Goal: Task Accomplishment & Management: Use online tool/utility

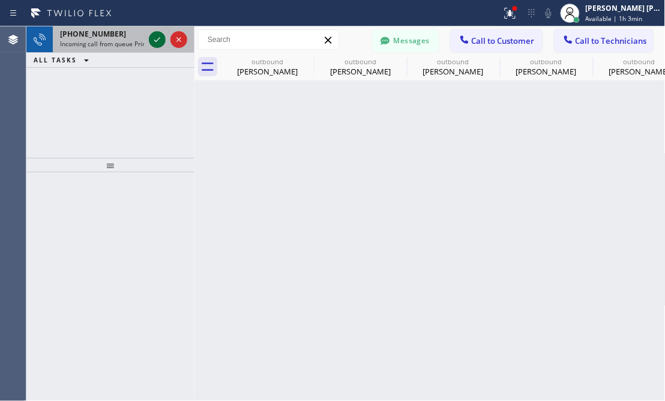
click at [154, 34] on icon at bounding box center [157, 39] width 14 height 14
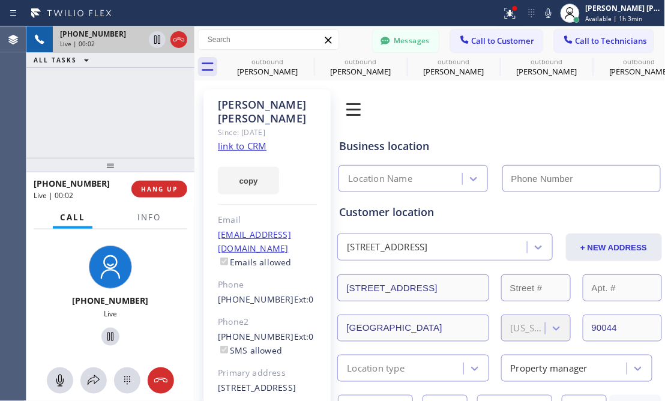
type input "[PHONE_NUMBER]"
drag, startPoint x: 116, startPoint y: 129, endPoint x: 143, endPoint y: 126, distance: 27.2
click at [116, 129] on div "[PHONE_NUMBER] Live | 00:03 ALL TASKS ALL TASKS ACTIVE TASKS TASKS IN WRAP UP" at bounding box center [110, 92] width 168 height 132
click at [131, 115] on div "[PHONE_NUMBER] Live | 00:17 ALL TASKS ALL TASKS ACTIVE TASKS TASKS IN WRAP UP" at bounding box center [110, 92] width 168 height 132
click at [257, 140] on link "link to CRM" at bounding box center [242, 146] width 49 height 12
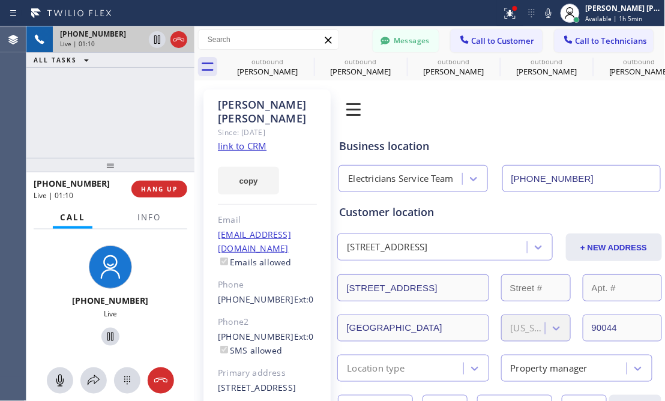
click at [122, 119] on div "[PHONE_NUMBER] Live | 01:10 ALL TASKS ALL TASKS ACTIVE TASKS TASKS IN WRAP UP" at bounding box center [110, 92] width 168 height 132
click at [56, 103] on div "[PHONE_NUMBER] Live | 01:16 ALL TASKS ALL TASKS ACTIVE TASKS TASKS IN WRAP UP" at bounding box center [110, 92] width 168 height 132
click at [100, 101] on div "[PHONE_NUMBER] Live | 01:18 ALL TASKS ALL TASKS ACTIVE TASKS TASKS IN WRAP UP" at bounding box center [110, 92] width 168 height 132
click at [103, 337] on icon at bounding box center [110, 337] width 14 height 14
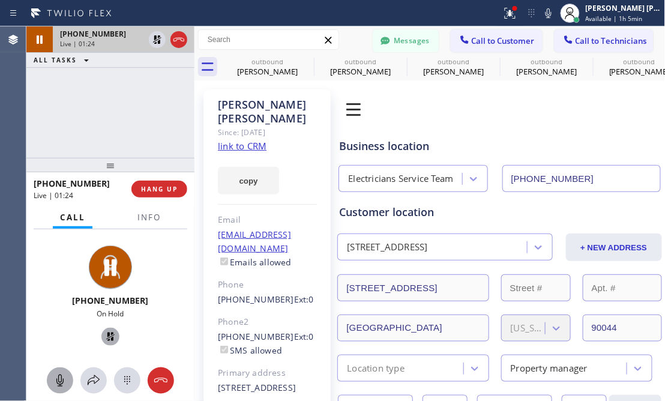
click at [59, 381] on icon at bounding box center [60, 380] width 14 height 14
click at [46, 252] on div "[PHONE_NUMBER] On Hold" at bounding box center [110, 298] width 159 height 104
drag, startPoint x: 169, startPoint y: 316, endPoint x: 145, endPoint y: 196, distance: 123.1
click at [169, 316] on div "On Hold" at bounding box center [110, 314] width 159 height 10
click at [165, 381] on icon at bounding box center [161, 380] width 14 height 14
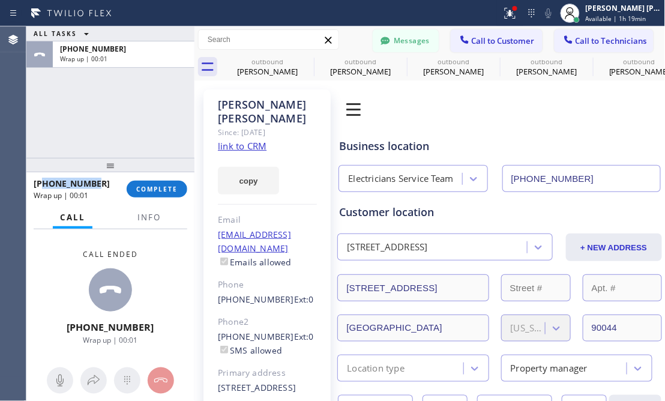
drag, startPoint x: 101, startPoint y: 186, endPoint x: 43, endPoint y: 187, distance: 58.9
click at [43, 187] on div "[PHONE_NUMBER]" at bounding box center [76, 183] width 85 height 11
copy span "8585981111"
click at [161, 185] on span "COMPLETE" at bounding box center [156, 189] width 41 height 8
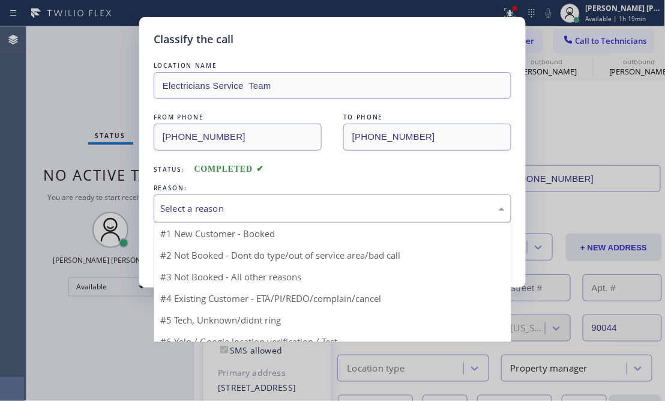
click at [189, 208] on div "Select a reason" at bounding box center [332, 209] width 345 height 14
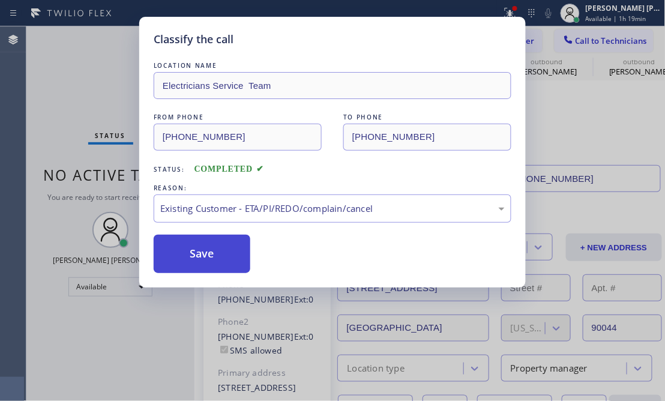
click at [232, 252] on button "Save" at bounding box center [202, 254] width 97 height 38
click at [230, 252] on button "Save" at bounding box center [202, 254] width 97 height 38
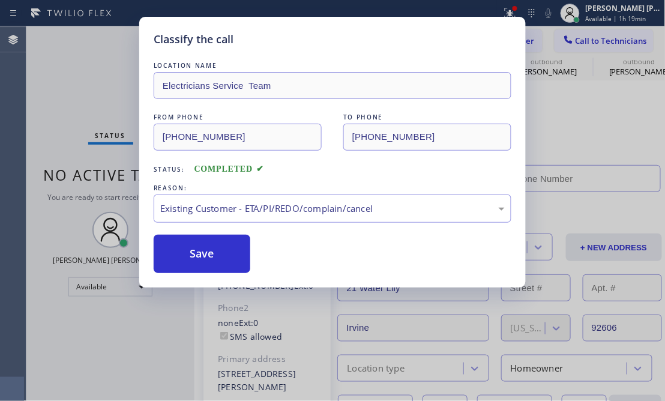
type input "[PHONE_NUMBER]"
click at [485, 32] on button "Call to Customer" at bounding box center [497, 40] width 92 height 23
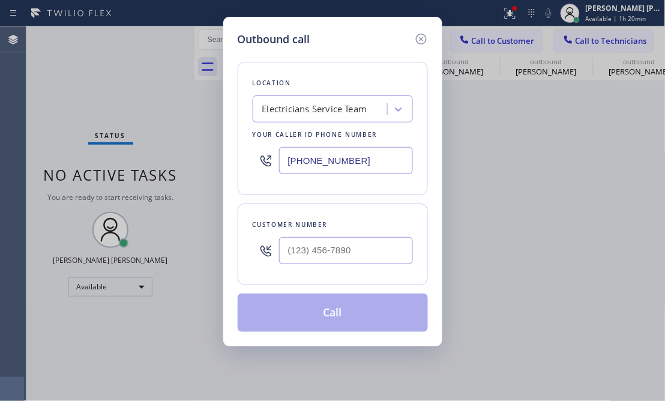
click at [491, 46] on div "Outbound call Location Electricians Service Team Your caller id phone number [P…" at bounding box center [332, 200] width 665 height 401
click at [308, 250] on input "(___) ___-____" at bounding box center [346, 250] width 134 height 27
paste input "858) 598-1111"
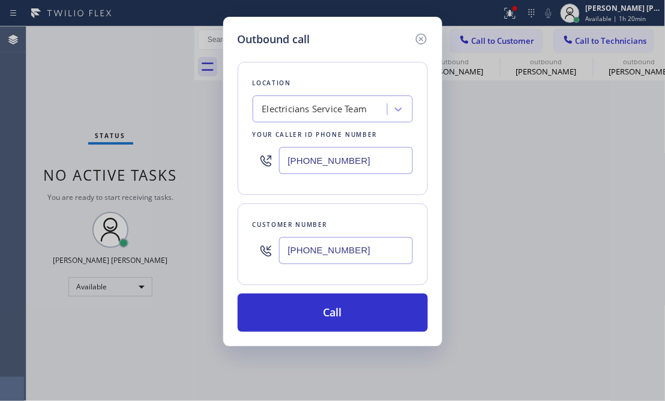
type input "[PHONE_NUMBER]"
click at [182, 67] on div "Outbound call Location Electricians Service Team Your caller id phone number [P…" at bounding box center [332, 200] width 665 height 401
click at [329, 112] on div "Electricians Service Team" at bounding box center [314, 110] width 105 height 14
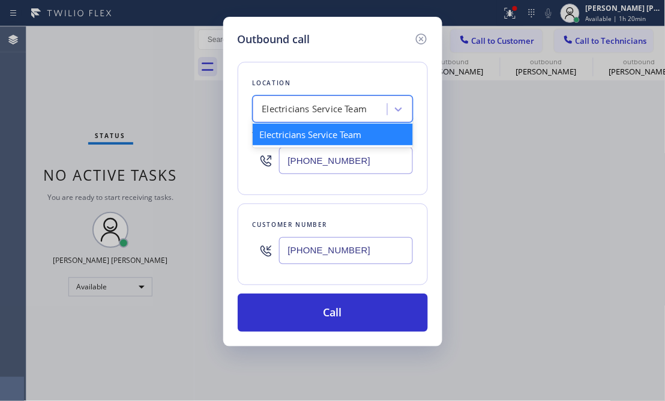
paste input "Zoom Electricians Inglewood"
type input "Zoom Electricians Inglewood"
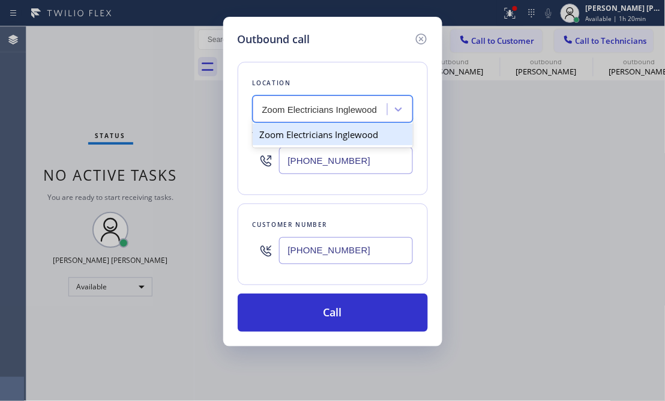
click at [312, 135] on div "Zoom Electricians Inglewood" at bounding box center [333, 135] width 160 height 22
type input "[PHONE_NUMBER]"
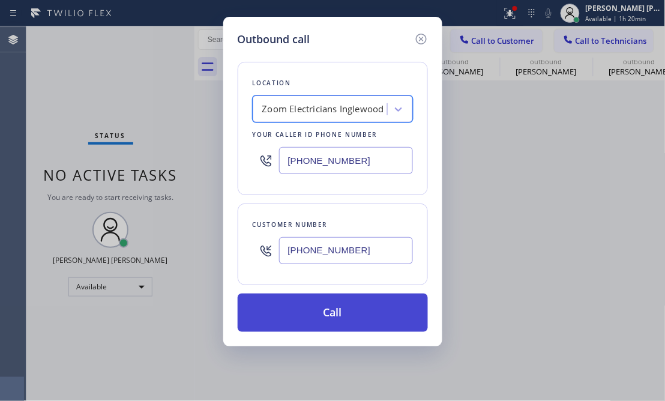
click at [304, 316] on button "Call" at bounding box center [333, 313] width 190 height 38
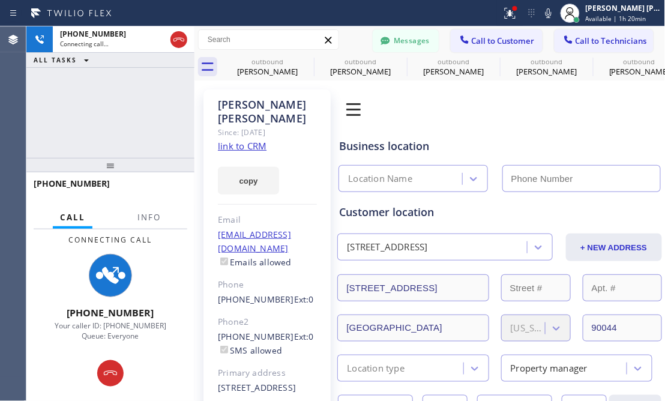
type input "[PHONE_NUMBER]"
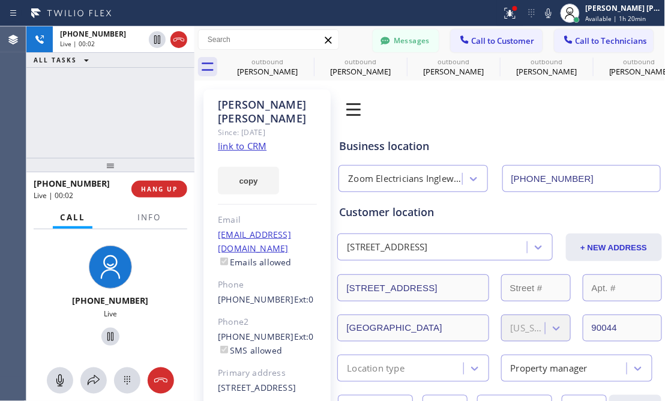
click at [92, 104] on div "[PHONE_NUMBER] Live | 00:02 ALL TASKS ALL TASKS ACTIVE TASKS TASKS IN WRAP UP" at bounding box center [110, 92] width 168 height 132
click at [118, 127] on div "[PHONE_NUMBER] Live | 00:25 ALL TASKS ALL TASKS ACTIVE TASKS TASKS IN WRAP UP" at bounding box center [110, 92] width 168 height 132
click at [121, 97] on div "[PHONE_NUMBER] Live | 01:20 ALL TASKS ALL TASKS ACTIVE TASKS TASKS IN WRAP UP" at bounding box center [110, 92] width 168 height 132
click at [145, 189] on span "HANG UP" at bounding box center [159, 189] width 37 height 8
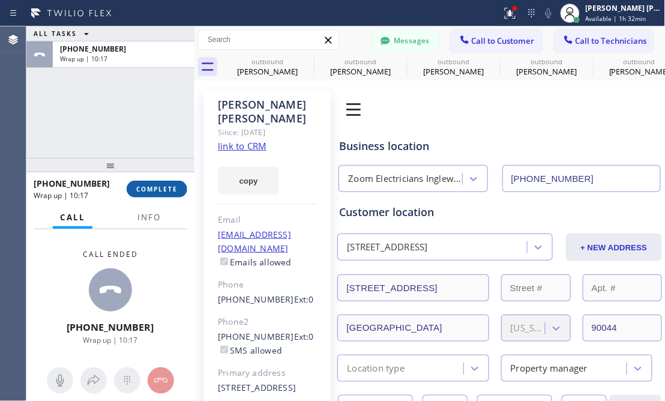
click at [170, 182] on button "COMPLETE" at bounding box center [157, 189] width 61 height 17
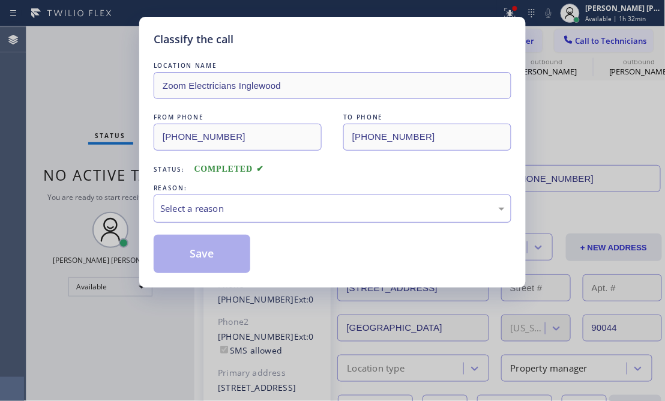
click at [232, 214] on div "Select a reason" at bounding box center [332, 209] width 345 height 14
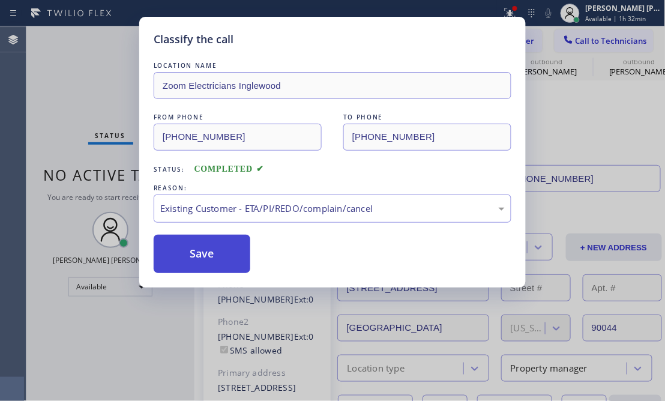
click at [203, 252] on button "Save" at bounding box center [202, 254] width 97 height 38
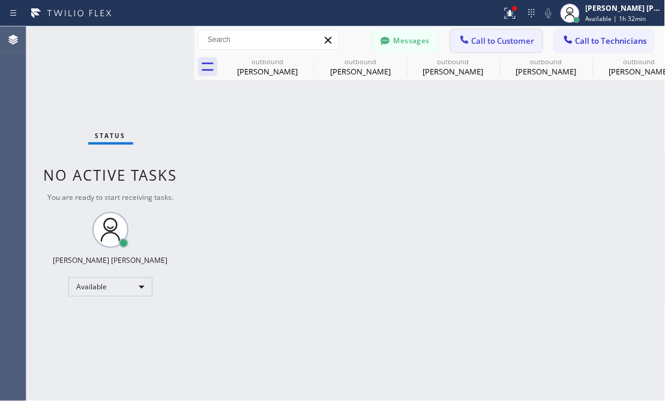
click at [516, 37] on span "Call to Customer" at bounding box center [503, 40] width 63 height 11
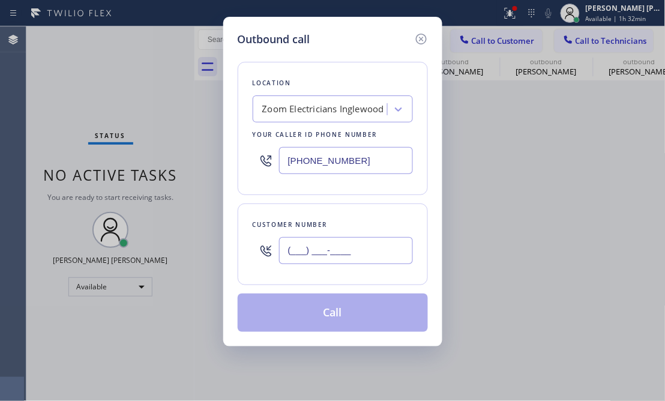
click at [340, 259] on input "(___) ___-____" at bounding box center [346, 250] width 134 height 27
paste input "925) 409-4482"
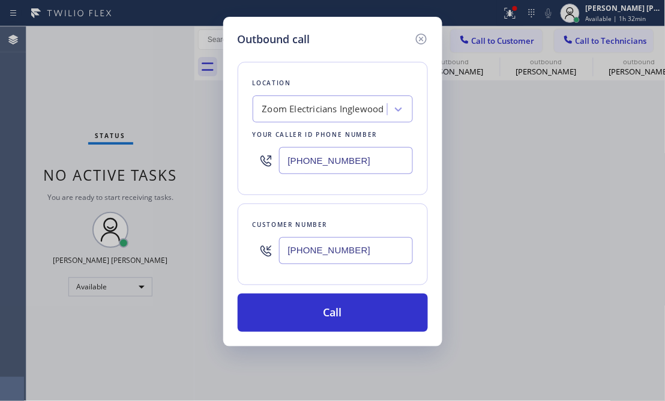
type input "[PHONE_NUMBER]"
click at [204, 79] on div "Outbound call Location Zoom Electricians Inglewood Your caller id phone number …" at bounding box center [332, 200] width 665 height 401
click at [354, 107] on div "Zoom Electricians Inglewood" at bounding box center [323, 110] width 122 height 14
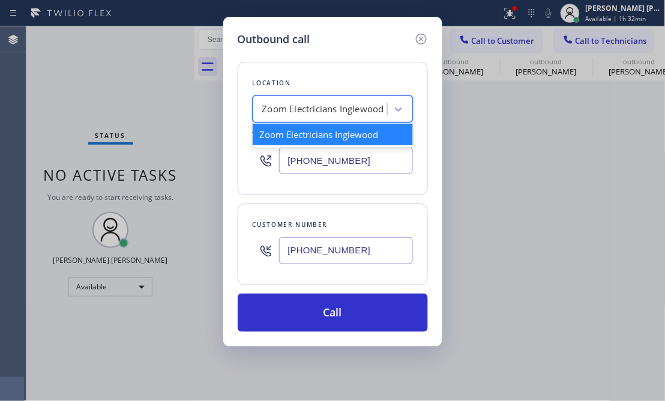
paste input "Electrical Land [GEOGRAPHIC_DATA]"
type input "Electrical Land [GEOGRAPHIC_DATA]"
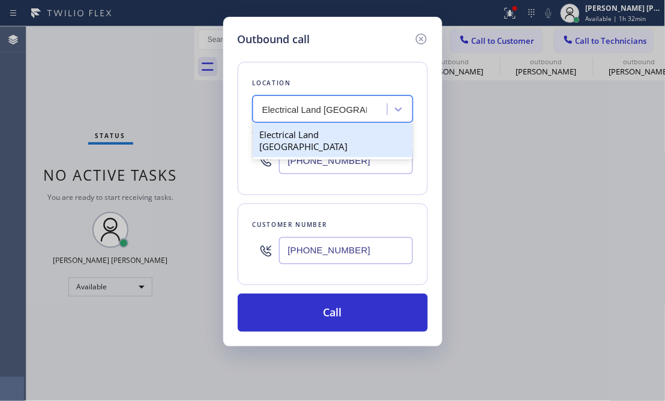
click at [301, 138] on div "Electrical Land [GEOGRAPHIC_DATA]" at bounding box center [333, 141] width 160 height 34
type input "[PHONE_NUMBER]"
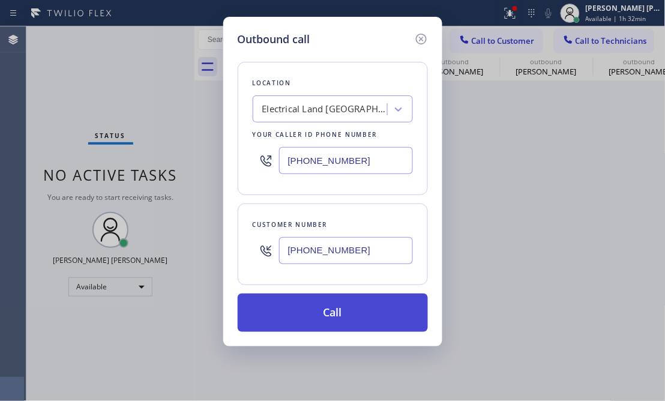
click at [352, 297] on button "Call" at bounding box center [333, 313] width 190 height 38
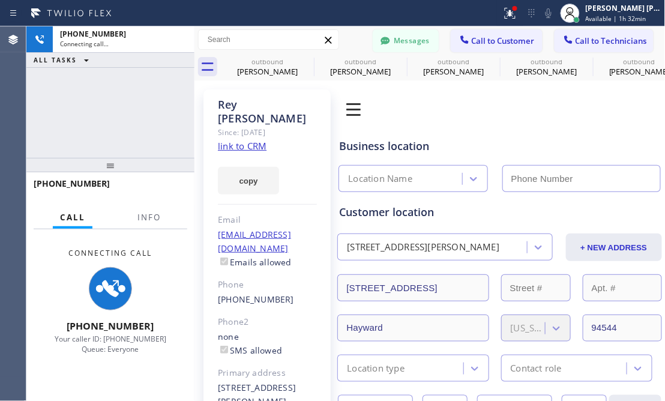
type input "[PHONE_NUMBER]"
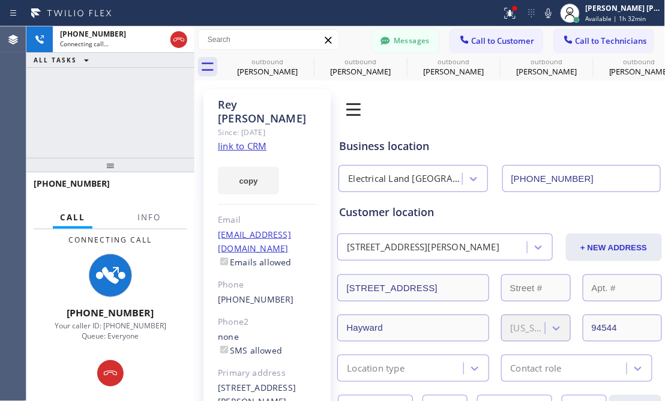
click at [179, 256] on div "Connecting Call [PHONE_NUMBER] Your caller ID: [PHONE_NUMBER] Queue: Everyone" at bounding box center [110, 287] width 168 height 116
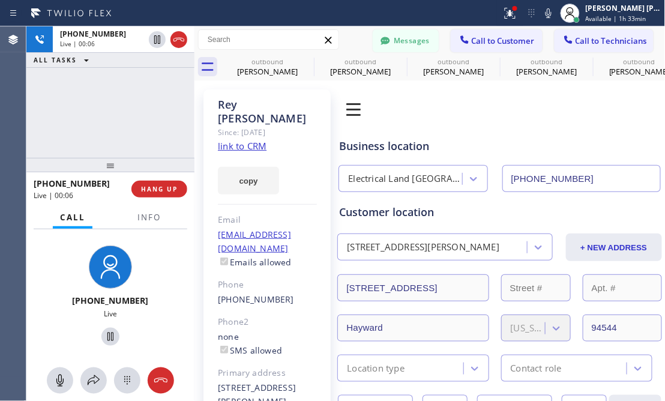
click at [158, 286] on div "[PHONE_NUMBER] Live" at bounding box center [110, 297] width 168 height 136
click at [95, 112] on div "[PHONE_NUMBER] Live | 00:20 ALL TASKS ALL TASKS ACTIVE TASKS TASKS IN WRAP UP" at bounding box center [110, 92] width 168 height 132
click at [118, 105] on div "[PHONE_NUMBER] Live | 00:40 ALL TASKS ALL TASKS ACTIVE TASKS TASKS IN WRAP UP" at bounding box center [110, 92] width 168 height 132
click at [158, 187] on span "HANG UP" at bounding box center [159, 189] width 37 height 8
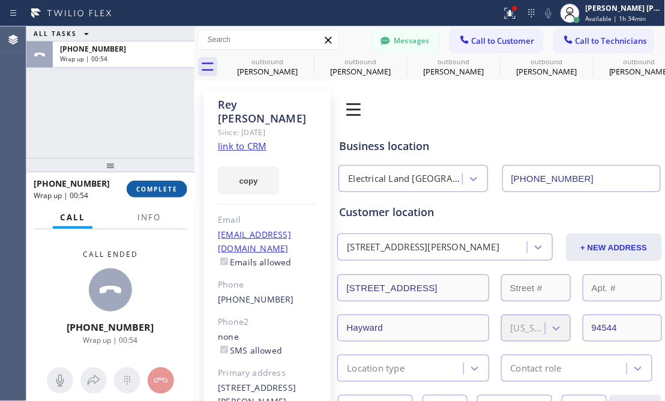
click at [169, 191] on span "COMPLETE" at bounding box center [156, 189] width 41 height 8
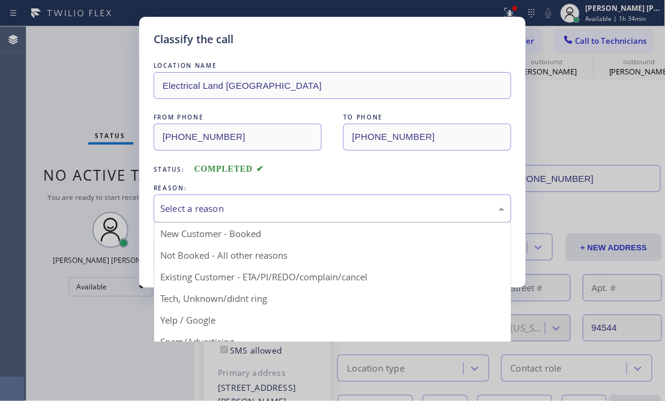
click at [271, 204] on div "Select a reason" at bounding box center [332, 209] width 345 height 14
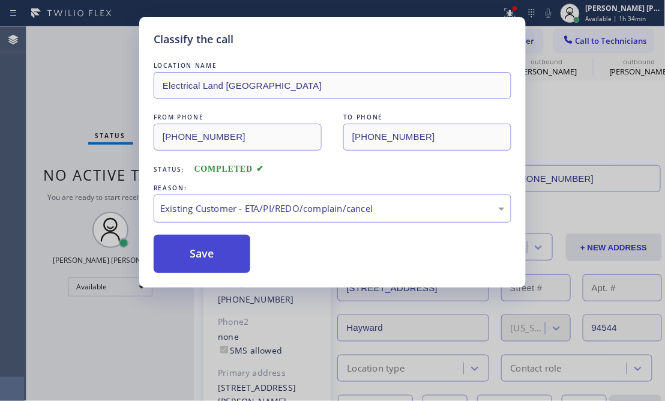
click at [213, 249] on button "Save" at bounding box center [202, 254] width 97 height 38
type input "[PHONE_NUMBER]"
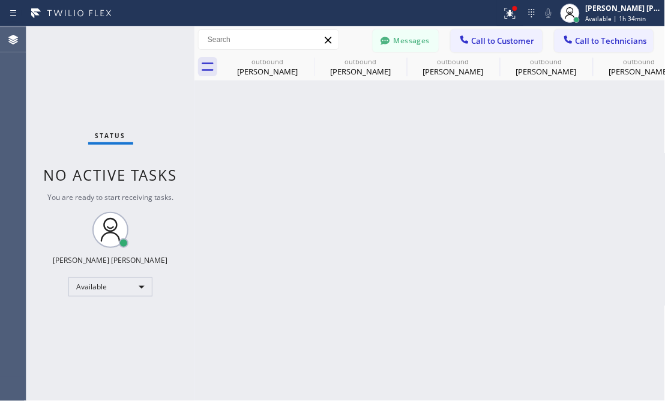
click at [240, 260] on div "Back to Dashboard Change Sender ID Customers Technicians PY [PERSON_NAME] [DATE…" at bounding box center [430, 213] width 471 height 375
click at [513, 43] on span "Call to Customer" at bounding box center [503, 40] width 63 height 11
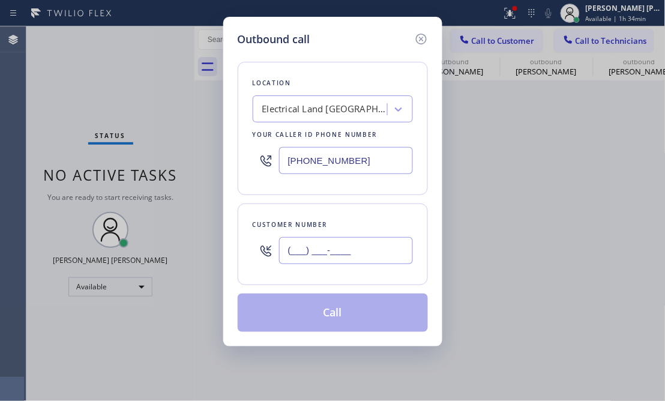
click at [326, 250] on input "(___) ___-____" at bounding box center [346, 250] width 134 height 27
paste input "949) 607-6374"
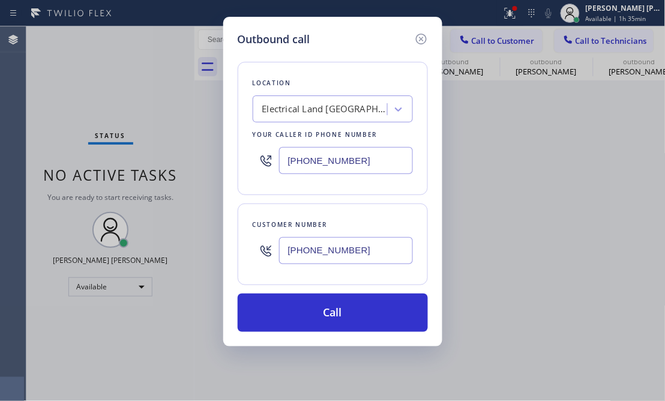
type input "[PHONE_NUMBER]"
drag, startPoint x: 88, startPoint y: 202, endPoint x: 309, endPoint y: 95, distance: 246.0
click at [88, 202] on div "Outbound call Location Electrical Land [GEOGRAPHIC_DATA] Your caller id phone n…" at bounding box center [332, 200] width 665 height 401
click at [326, 91] on div "Location Electrical Land [GEOGRAPHIC_DATA] Your caller id phone number [PHONE_N…" at bounding box center [333, 128] width 190 height 133
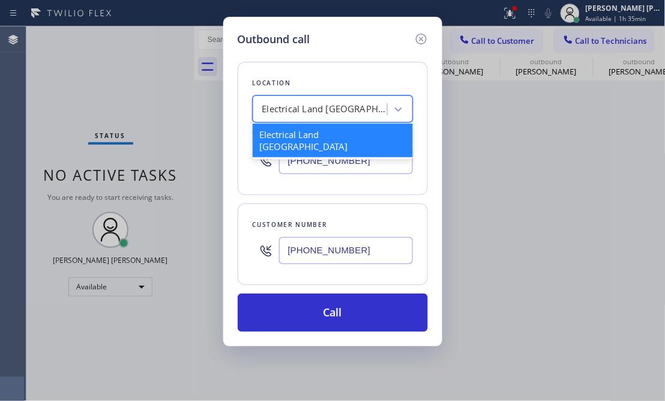
click at [318, 103] on div "Electrical Land [GEOGRAPHIC_DATA]" at bounding box center [325, 110] width 126 height 14
paste input "Electrical Land [GEOGRAPHIC_DATA]"
type input "Electrical Land [GEOGRAPHIC_DATA]"
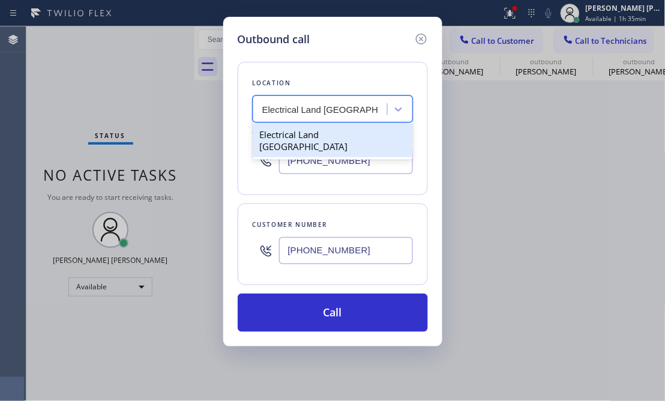
drag, startPoint x: 310, startPoint y: 138, endPoint x: 308, endPoint y: 167, distance: 28.9
click at [309, 139] on div "Electrical Land [GEOGRAPHIC_DATA]" at bounding box center [333, 141] width 160 height 34
type input "[PHONE_NUMBER]"
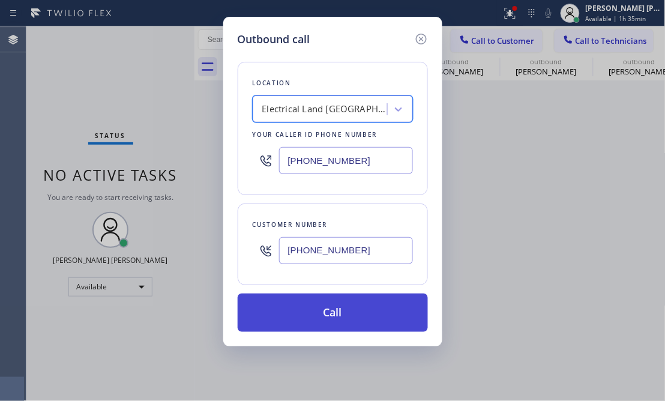
click at [346, 317] on button "Call" at bounding box center [333, 313] width 190 height 38
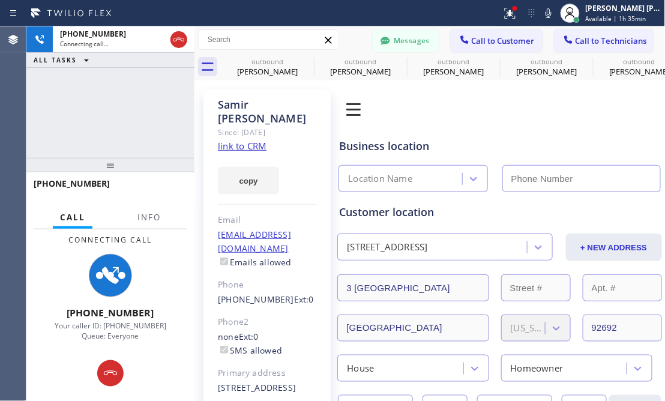
scroll to position [449, 0]
type input "[PHONE_NUMBER]"
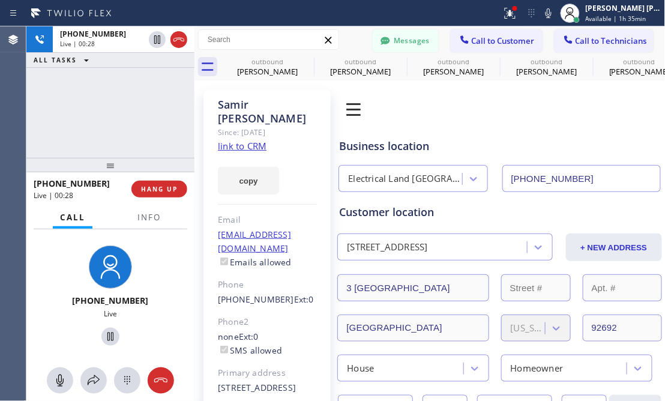
click at [34, 279] on div "[PHONE_NUMBER] Live" at bounding box center [110, 297] width 168 height 136
click at [94, 103] on div "[PHONE_NUMBER] Live | 00:30 ALL TASKS ALL TASKS ACTIVE TASKS TASKS IN WRAP UP" at bounding box center [110, 92] width 168 height 132
click at [94, 103] on div "[PHONE_NUMBER] Live | 00:37 ALL TASKS ALL TASKS ACTIVE TASKS TASKS IN WRAP UP" at bounding box center [110, 92] width 168 height 132
click at [148, 191] on span "HANG UP" at bounding box center [159, 189] width 37 height 8
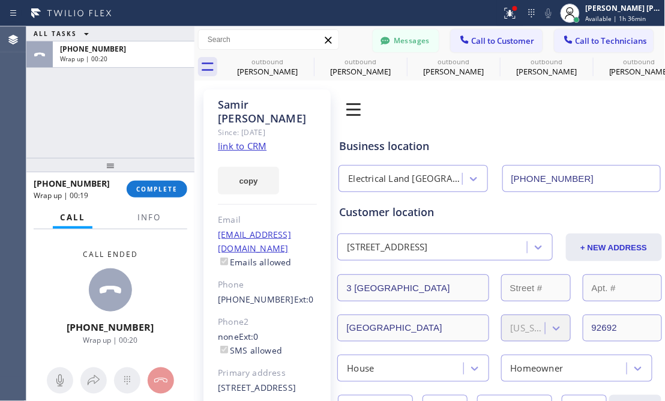
click at [113, 105] on div "ALL TASKS ALL TASKS ACTIVE TASKS TASKS IN WRAP UP [PHONE_NUMBER] Wrap up | 00:20" at bounding box center [110, 92] width 168 height 132
click at [153, 195] on button "COMPLETE" at bounding box center [157, 189] width 61 height 17
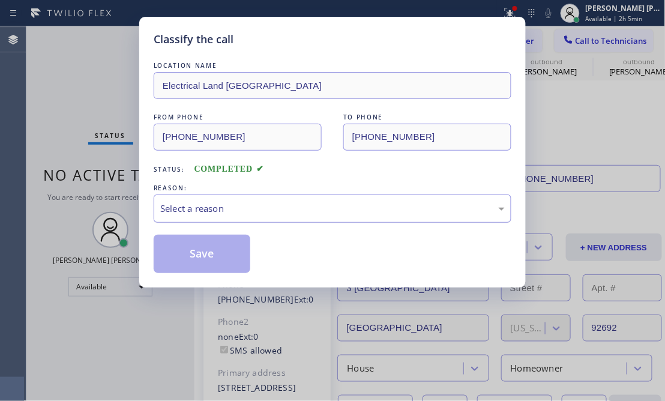
click at [213, 211] on div "Select a reason" at bounding box center [332, 209] width 345 height 14
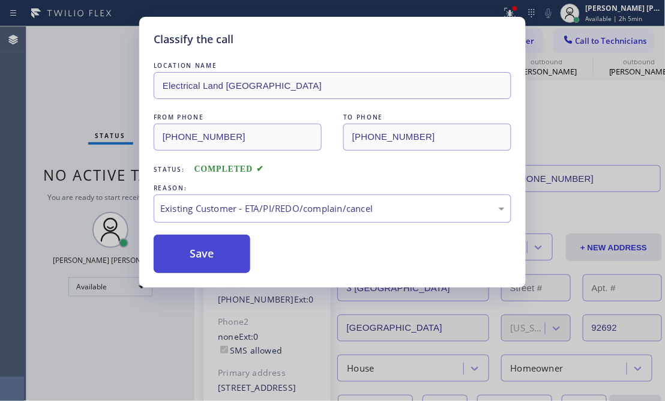
click at [211, 239] on button "Save" at bounding box center [202, 254] width 97 height 38
click at [208, 255] on button "Save" at bounding box center [202, 254] width 97 height 38
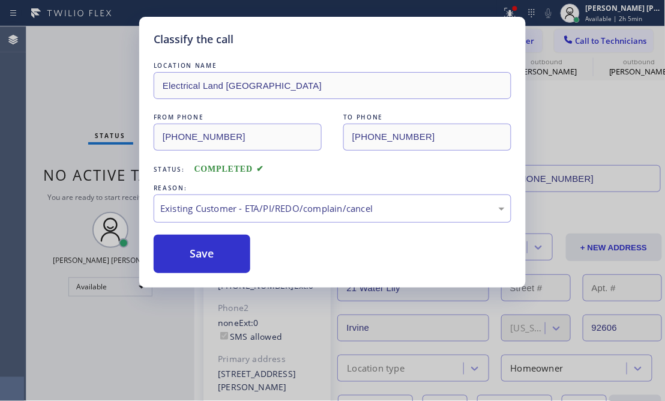
click at [204, 252] on div "Back to Dashboard Change Sender ID Customers Technicians PY [PERSON_NAME] [DATE…" at bounding box center [430, 213] width 471 height 375
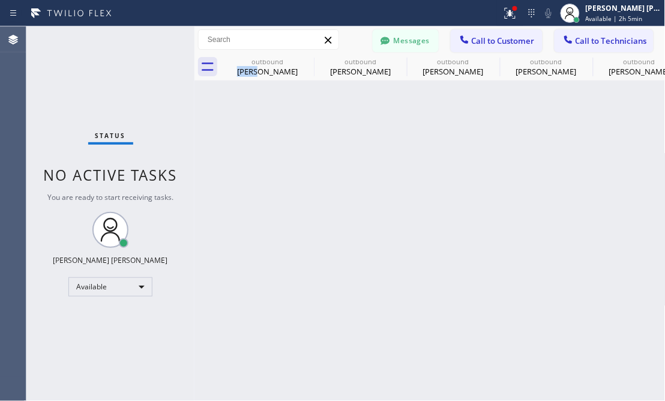
click at [78, 82] on div "Status No active tasks You are ready to start receiving tasks. [PERSON_NAME] [P…" at bounding box center [110, 213] width 168 height 375
click at [503, 311] on div "Back to Dashboard Change Sender ID Customers Technicians PY [PERSON_NAME] [DATE…" at bounding box center [430, 213] width 471 height 375
